Goal: Find specific page/section: Find specific page/section

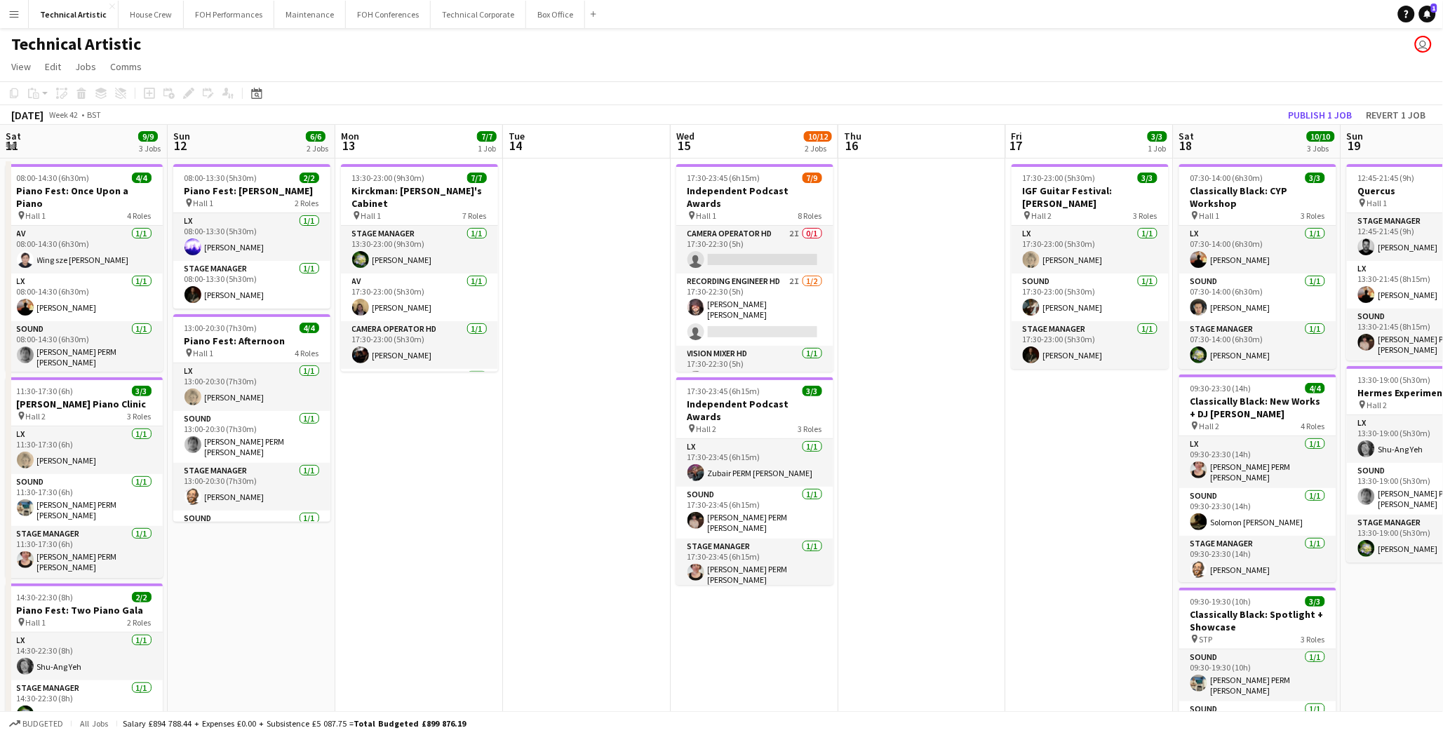
scroll to position [0, 482]
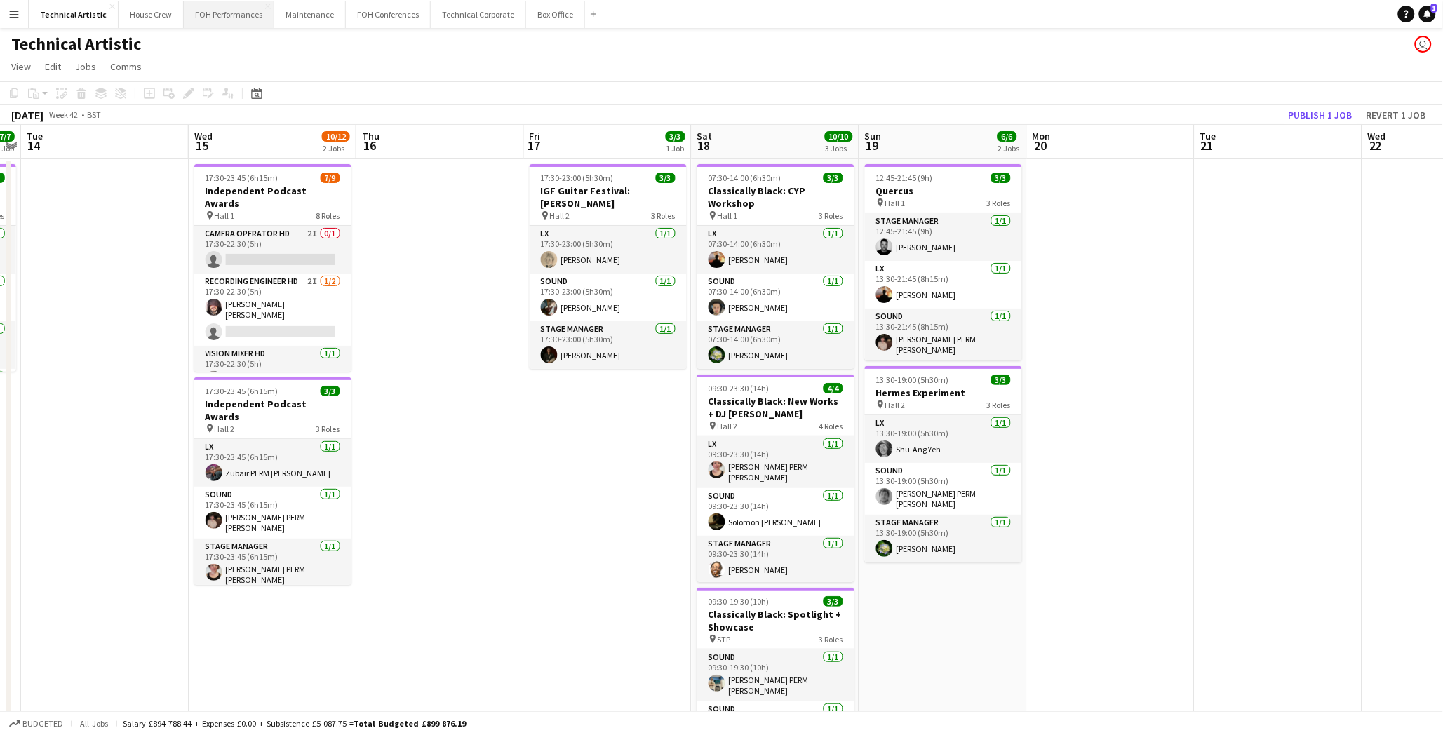
click at [191, 19] on button "FOH Performances Close" at bounding box center [229, 14] width 91 height 27
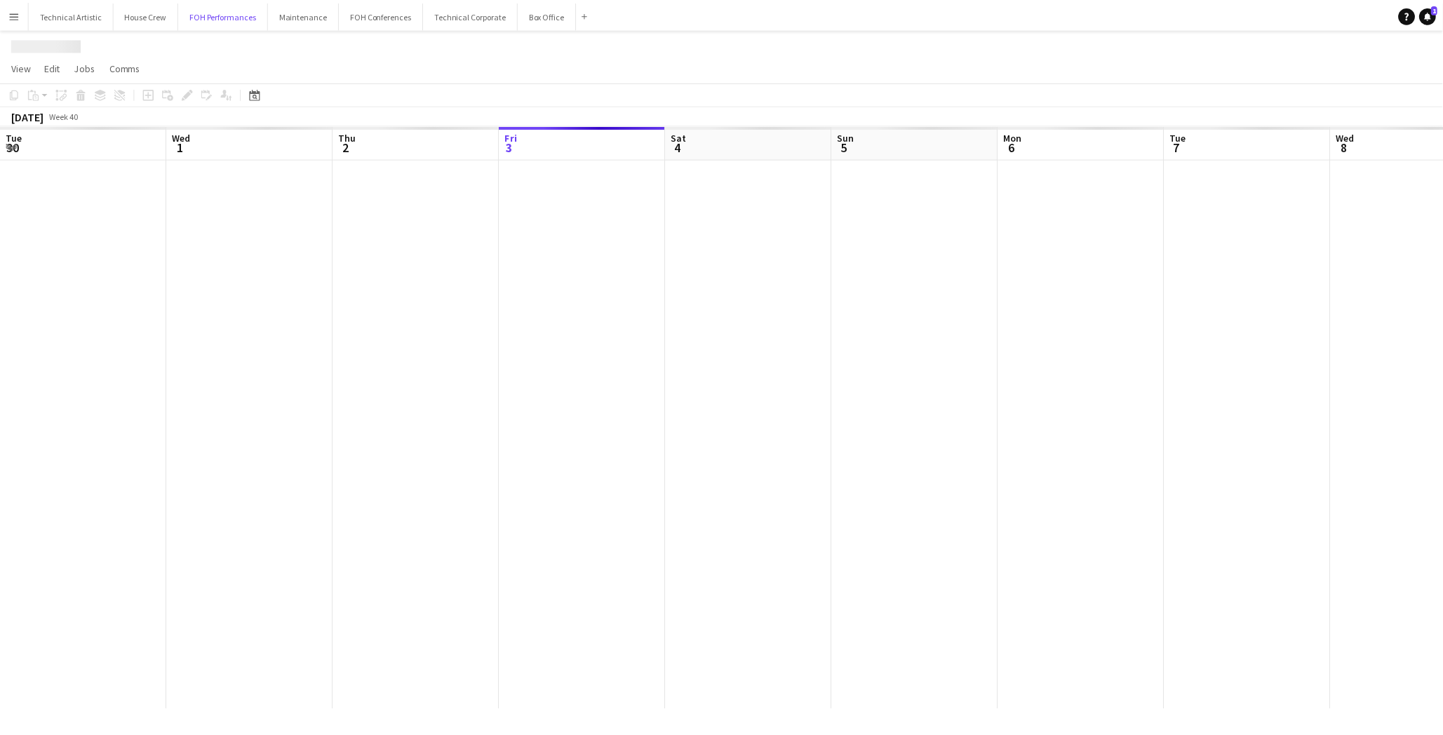
scroll to position [0, 335]
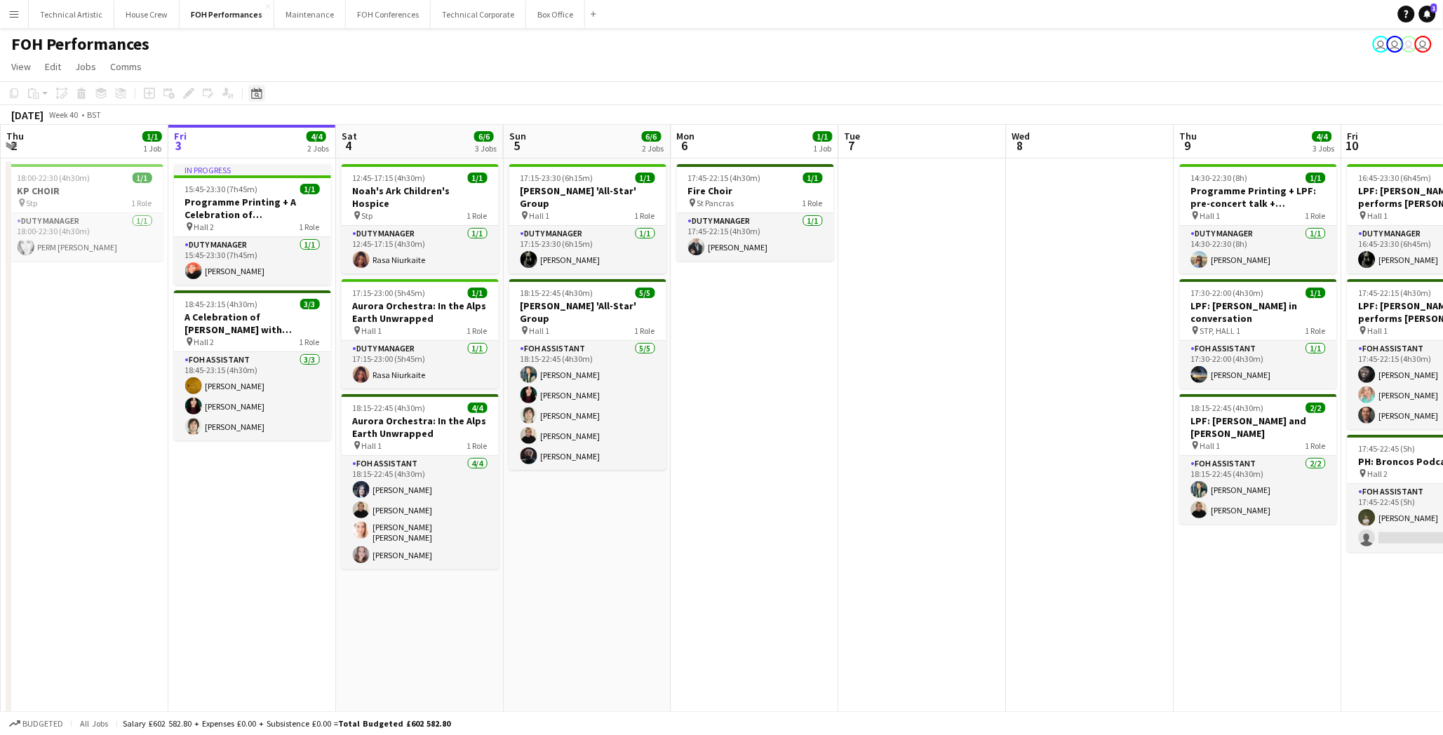
click at [255, 94] on icon "Date picker" at bounding box center [256, 93] width 11 height 11
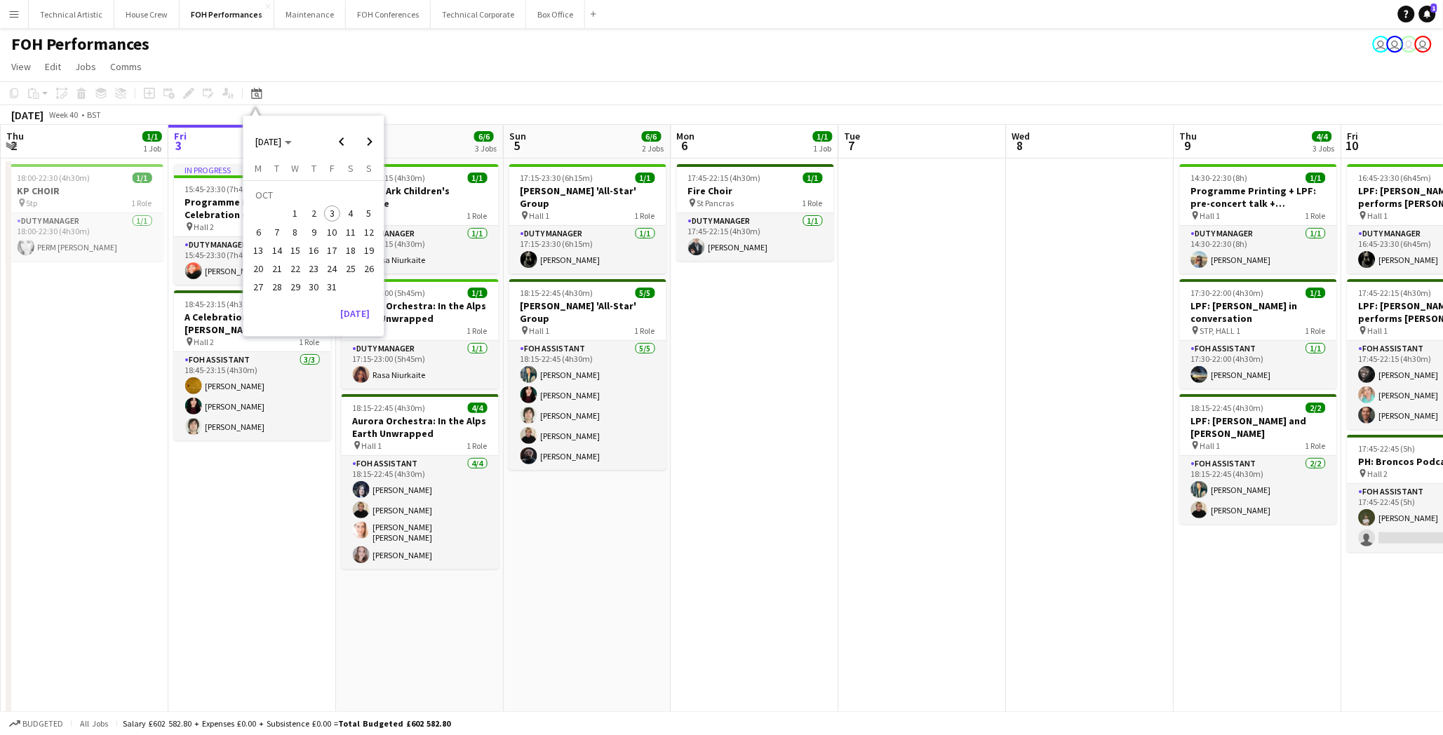
click at [366, 248] on span "19" at bounding box center [369, 250] width 17 height 17
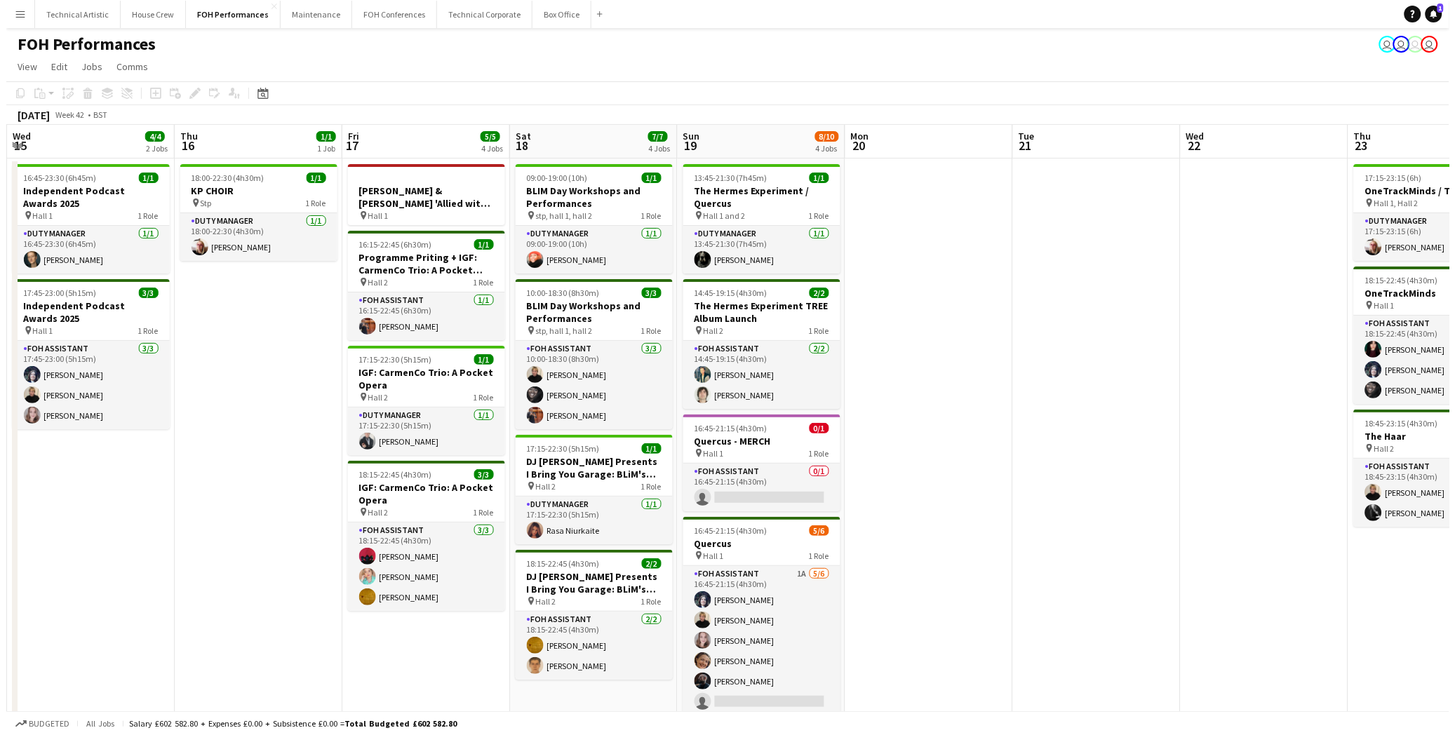
scroll to position [0, 482]
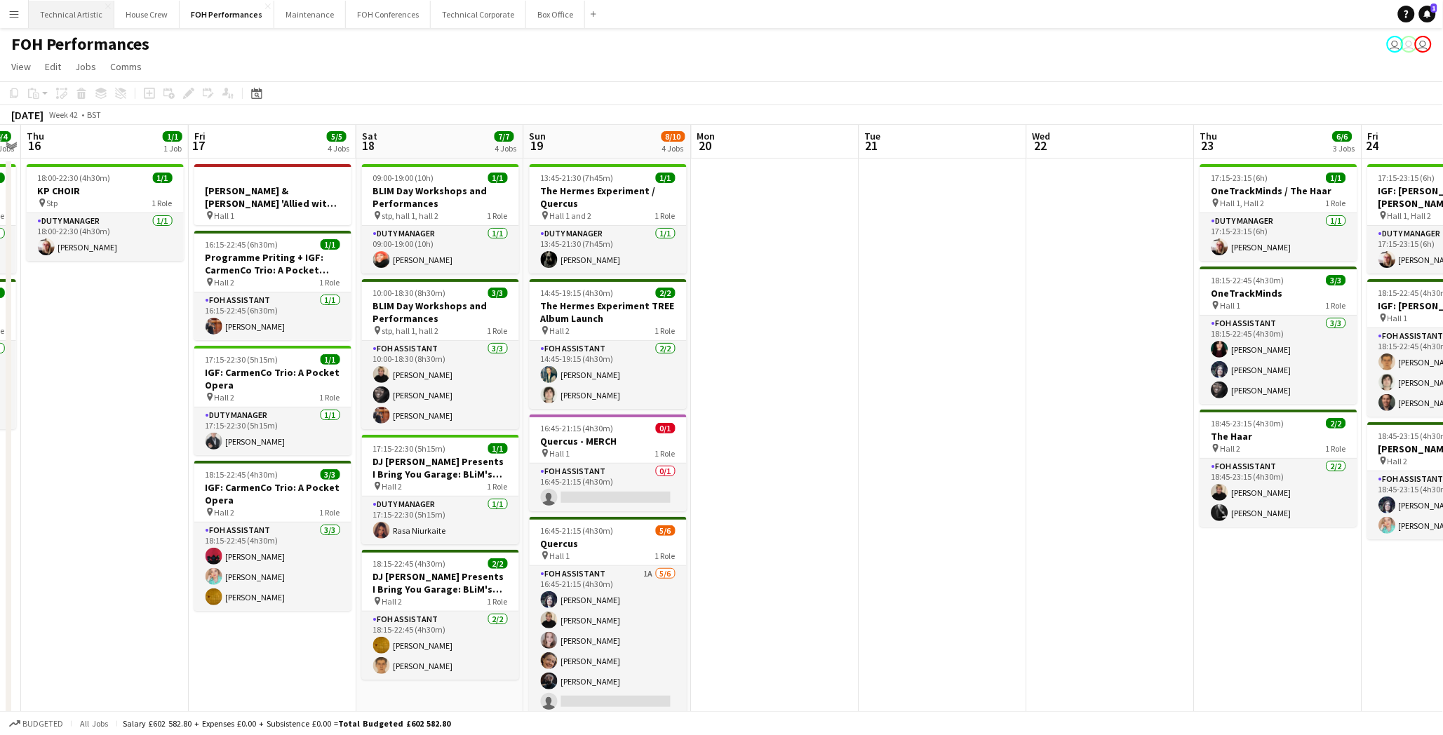
click at [92, 19] on button "Technical Artistic Close" at bounding box center [72, 14] width 86 height 27
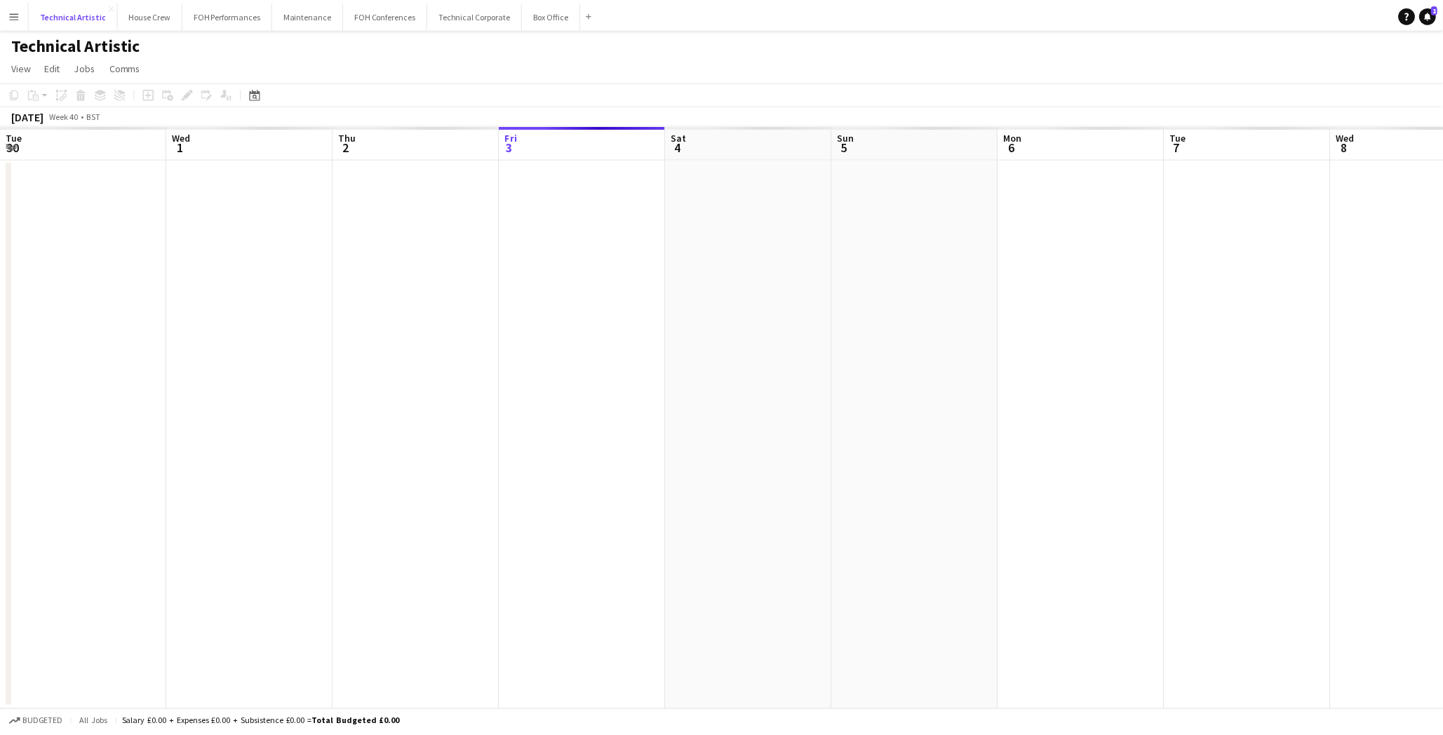
scroll to position [0, 335]
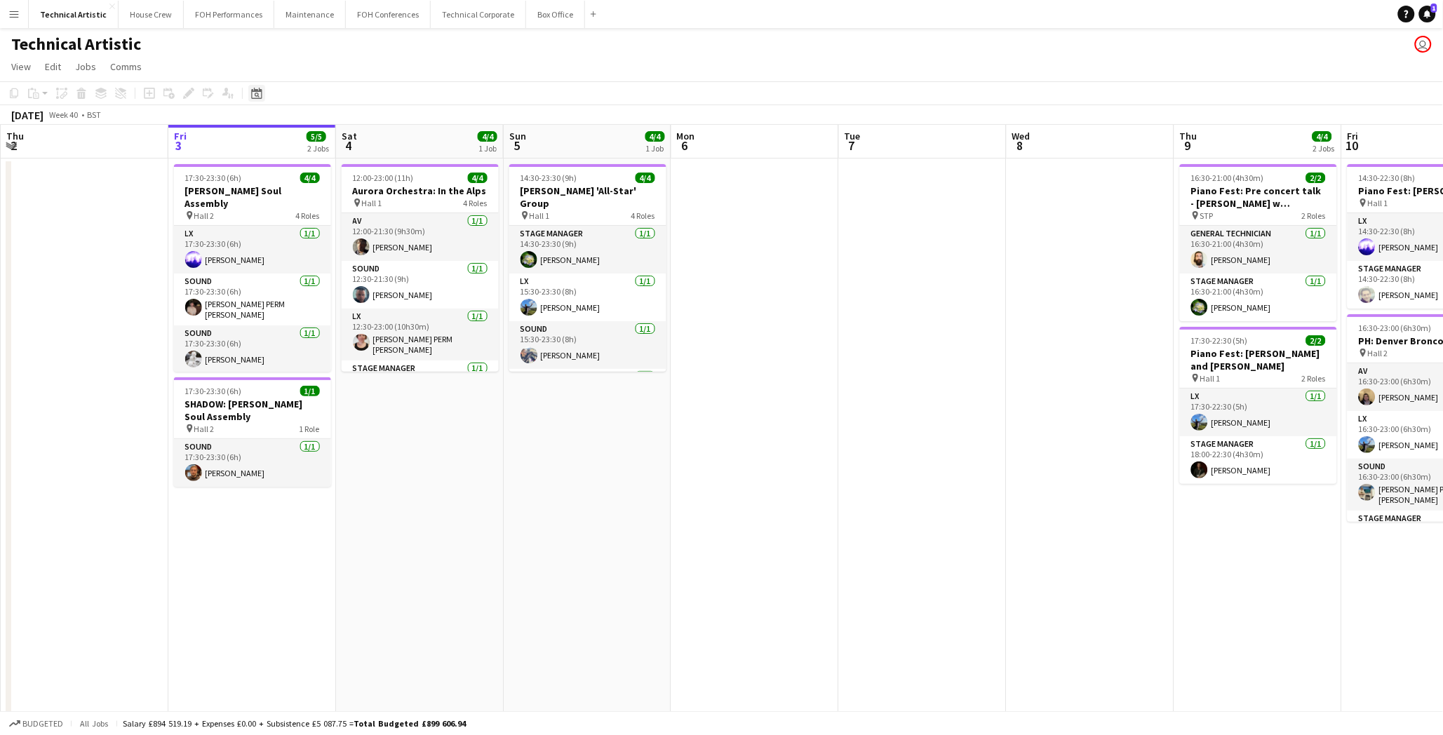
click at [257, 93] on icon "Date picker" at bounding box center [256, 93] width 11 height 11
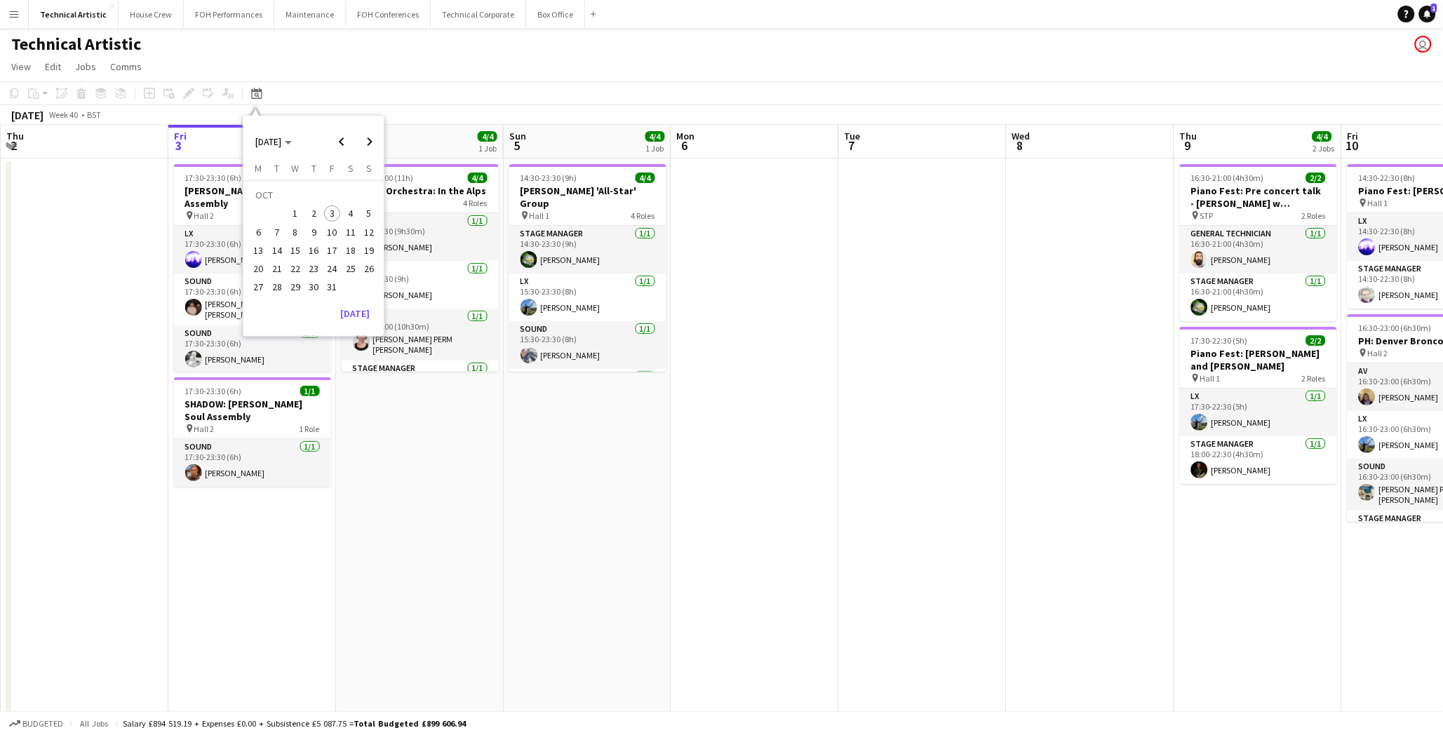
click at [369, 253] on span "19" at bounding box center [369, 250] width 17 height 17
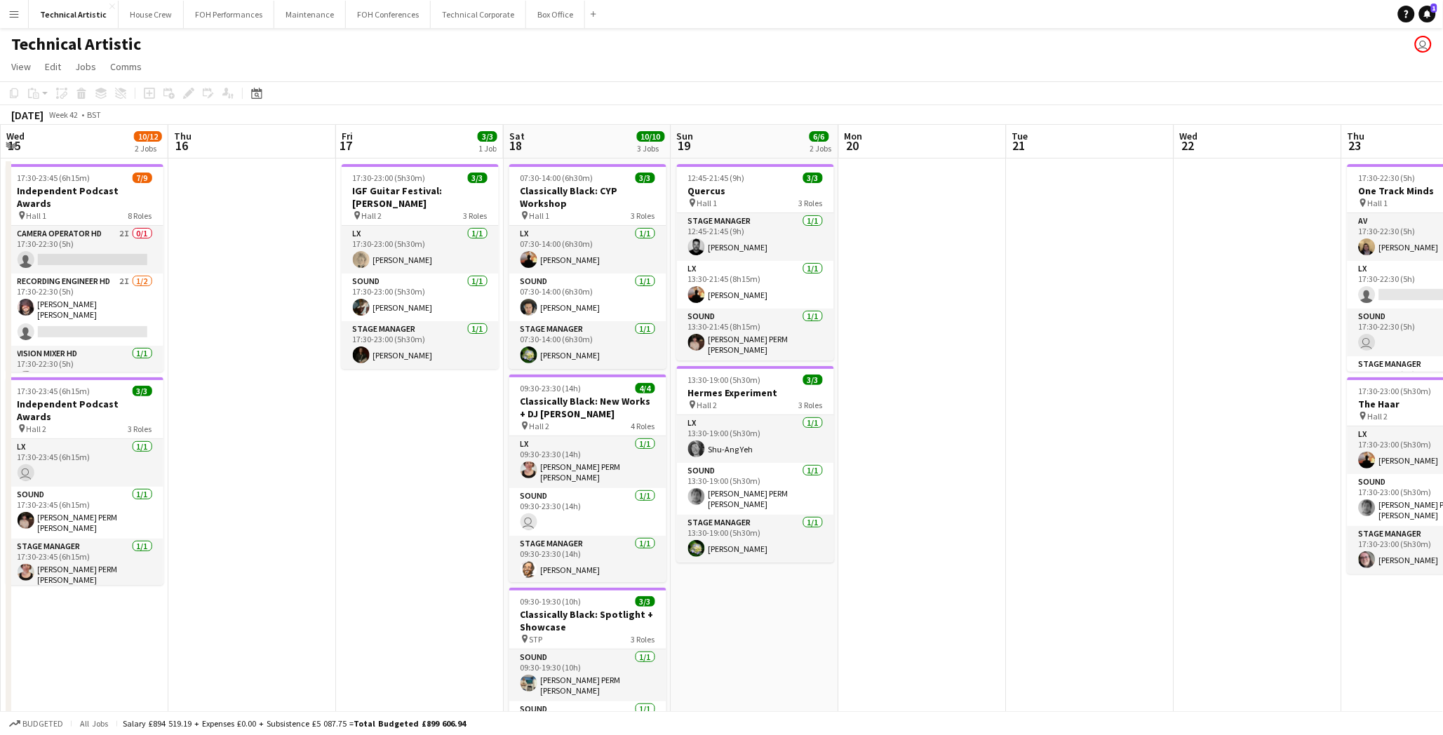
scroll to position [0, 482]
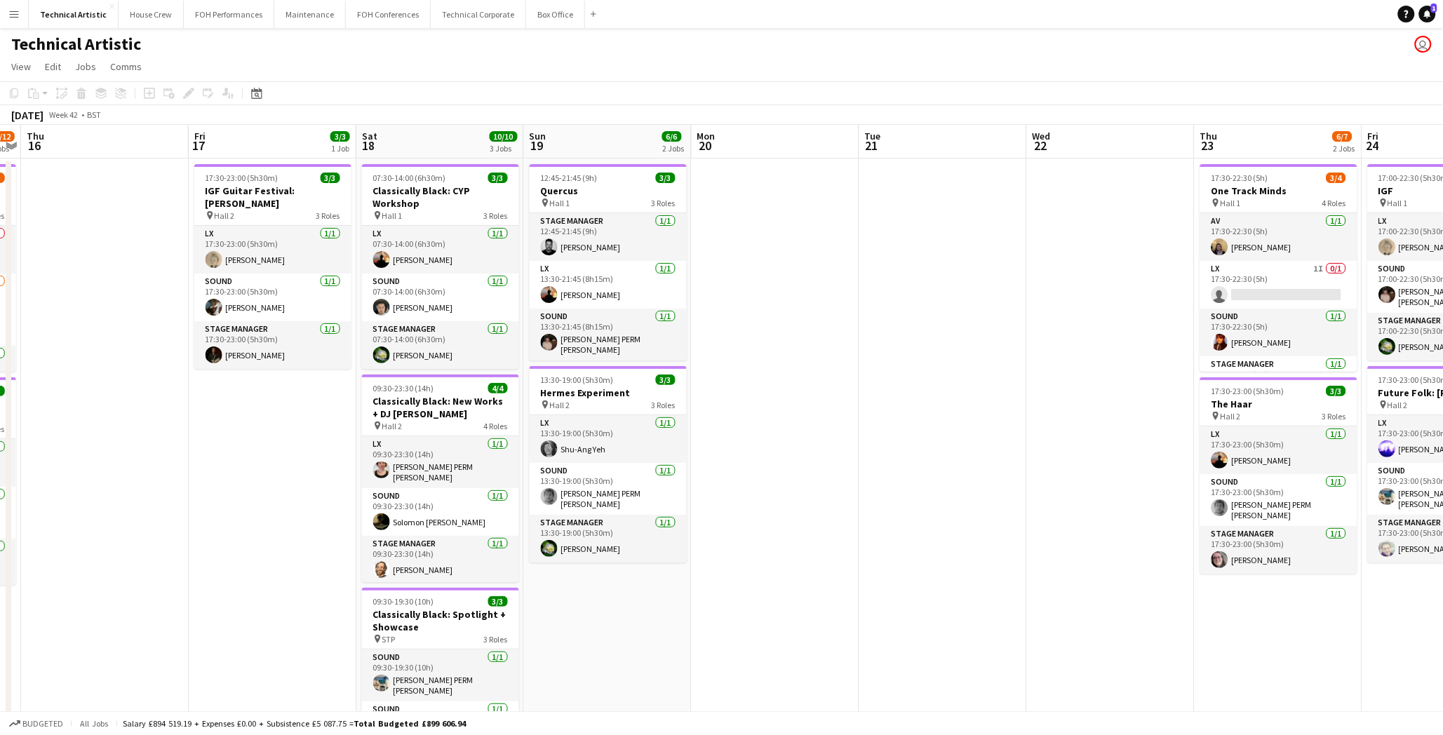
click at [398, 62] on app-page-menu "View Day view expanded Day view collapsed Month view Date picker Jump to today …" at bounding box center [721, 68] width 1443 height 27
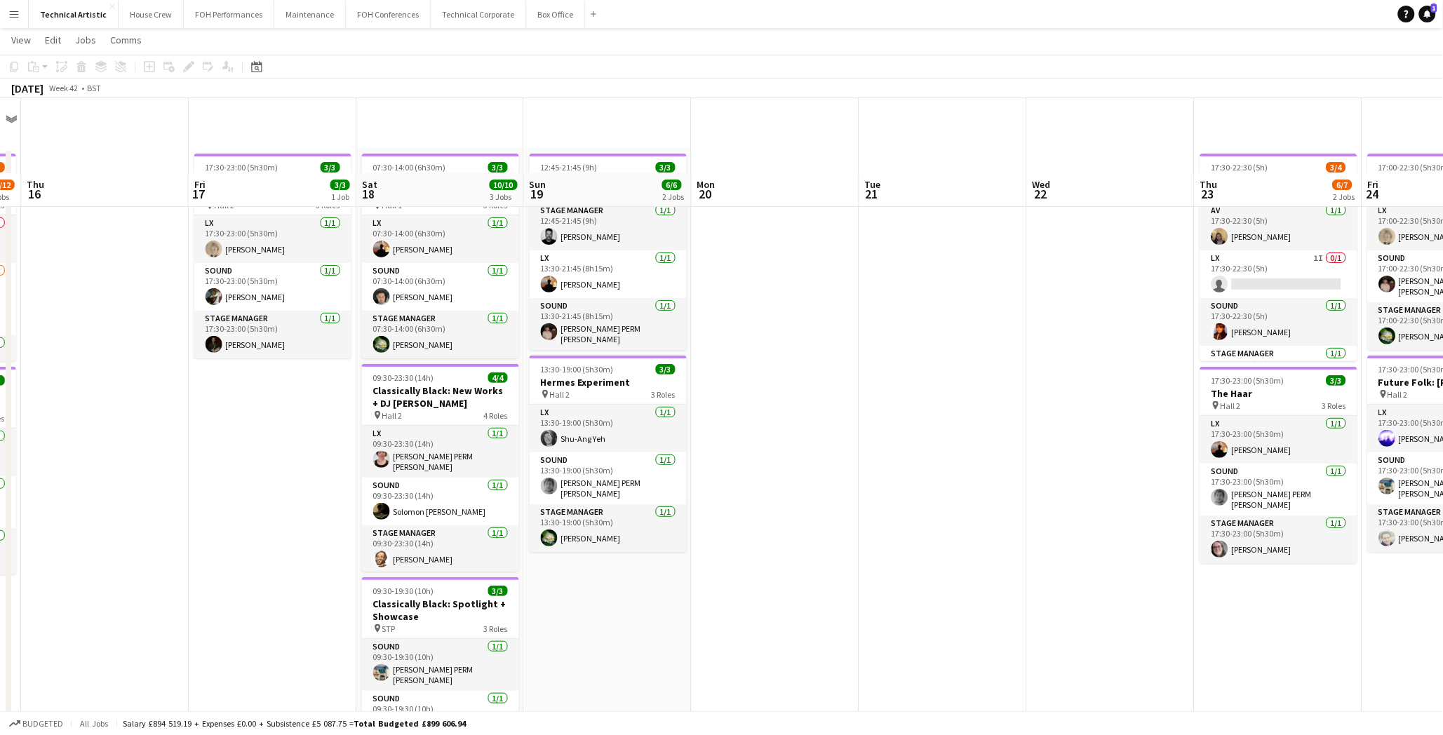
scroll to position [0, 0]
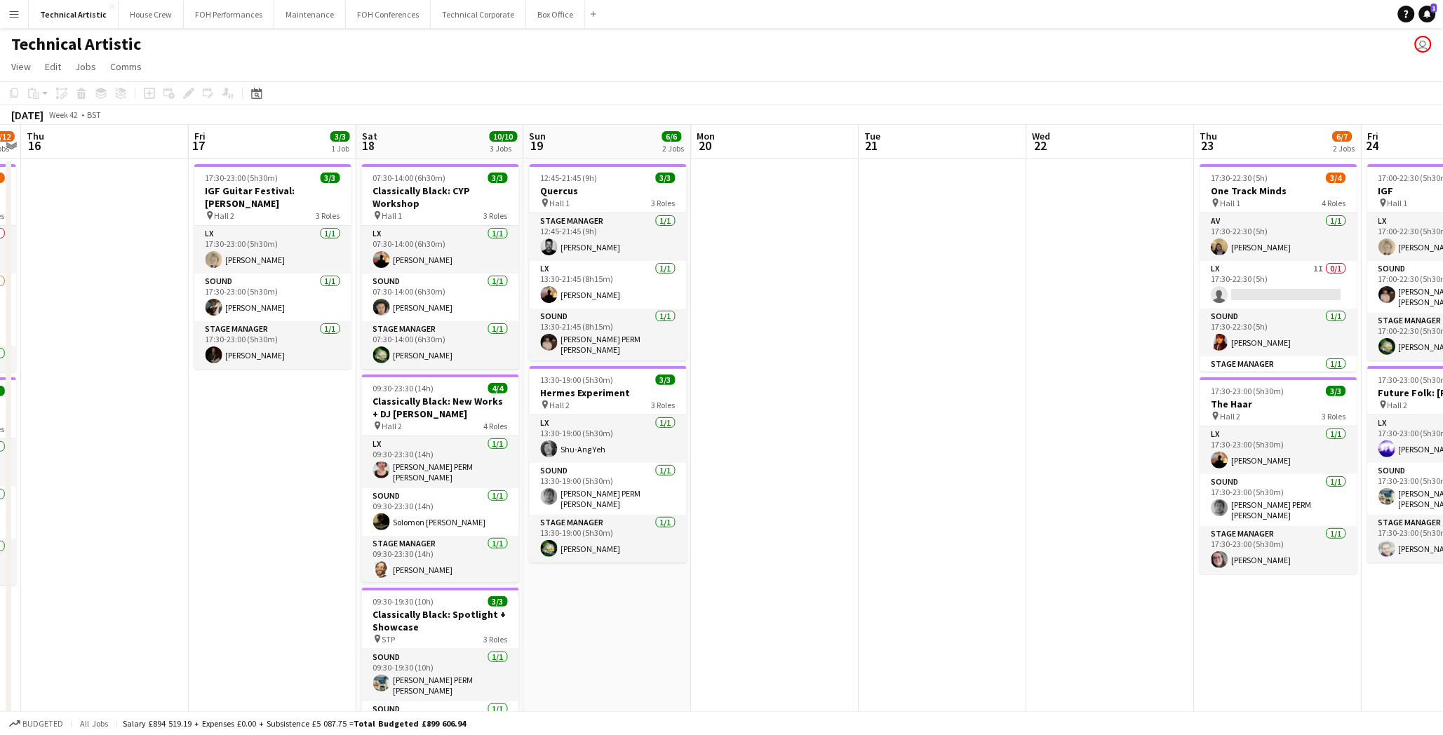
click at [387, 66] on app-page-menu "View Day view expanded Day view collapsed Month view Date picker Jump to today …" at bounding box center [721, 68] width 1443 height 27
click at [347, 35] on div "Technical Artistic user user user" at bounding box center [721, 41] width 1443 height 27
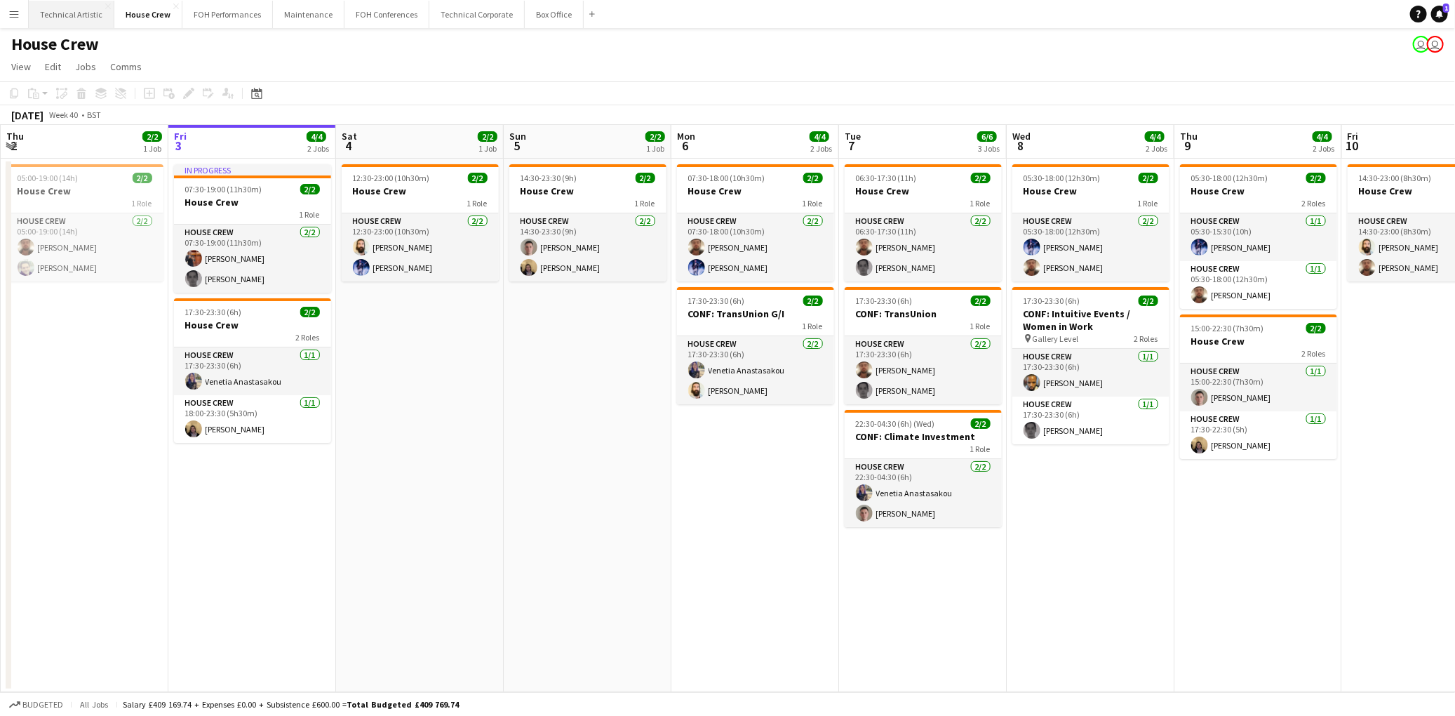
click at [81, 9] on button "Technical Artistic Close" at bounding box center [72, 14] width 86 height 27
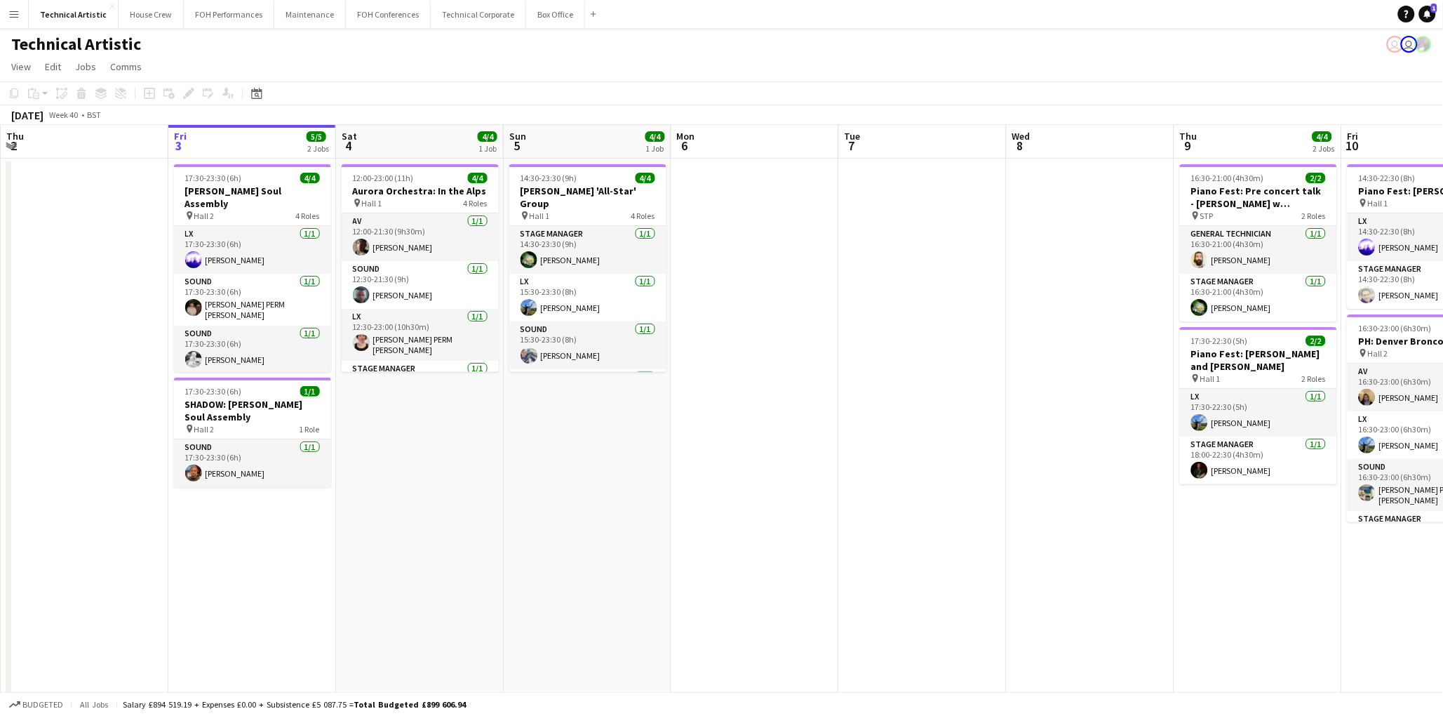
click at [624, 87] on app-toolbar "Copy Paste Paste Ctrl+V Paste with crew Ctrl+Shift+V Paste linked Job [GEOGRAPH…" at bounding box center [721, 93] width 1443 height 24
click at [628, 561] on app-date-cell "14:30-23:30 (9h) 4/4 [PERSON_NAME] 'All-Star' Group pin Hall 1 4 Roles Stage Ma…" at bounding box center [588, 467] width 168 height 617
